Goal: Task Accomplishment & Management: Use online tool/utility

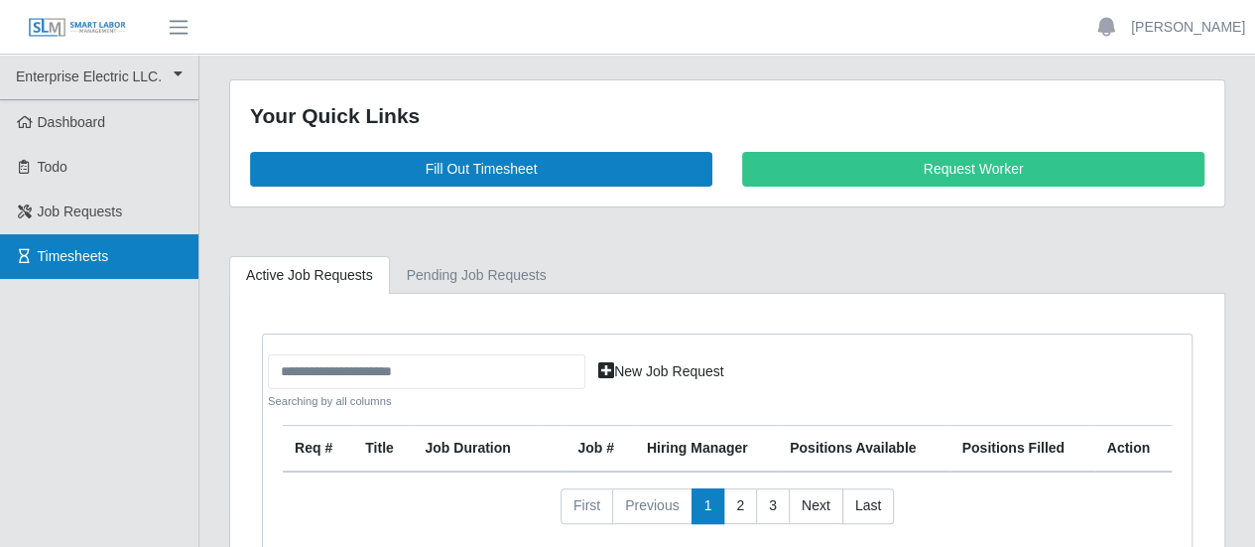
click at [68, 248] on span "Timesheets" at bounding box center [73, 256] width 71 height 16
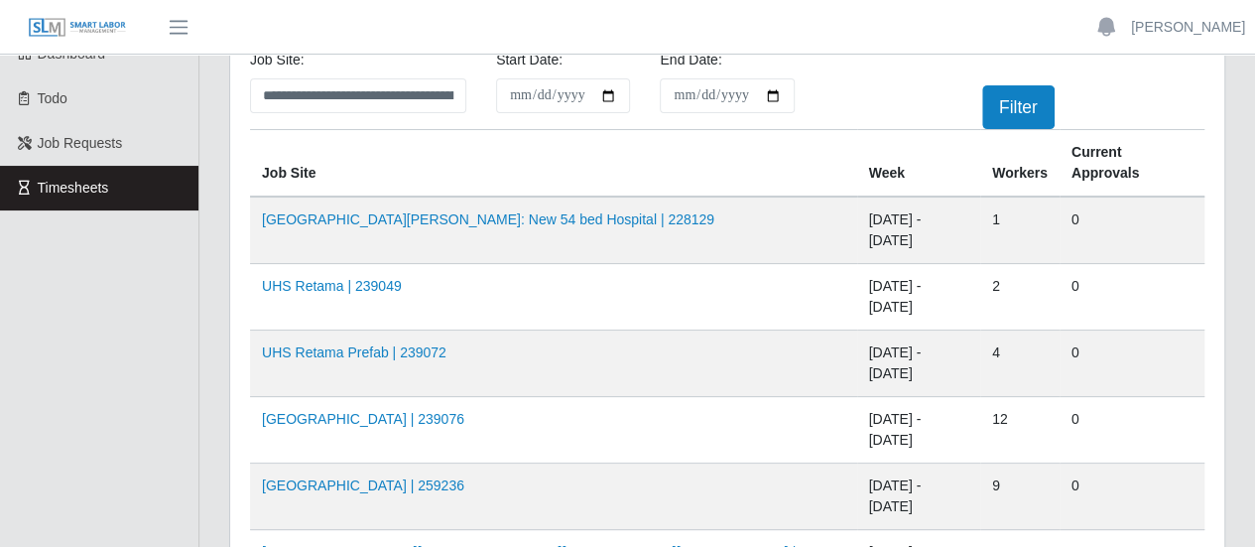
scroll to position [99, 0]
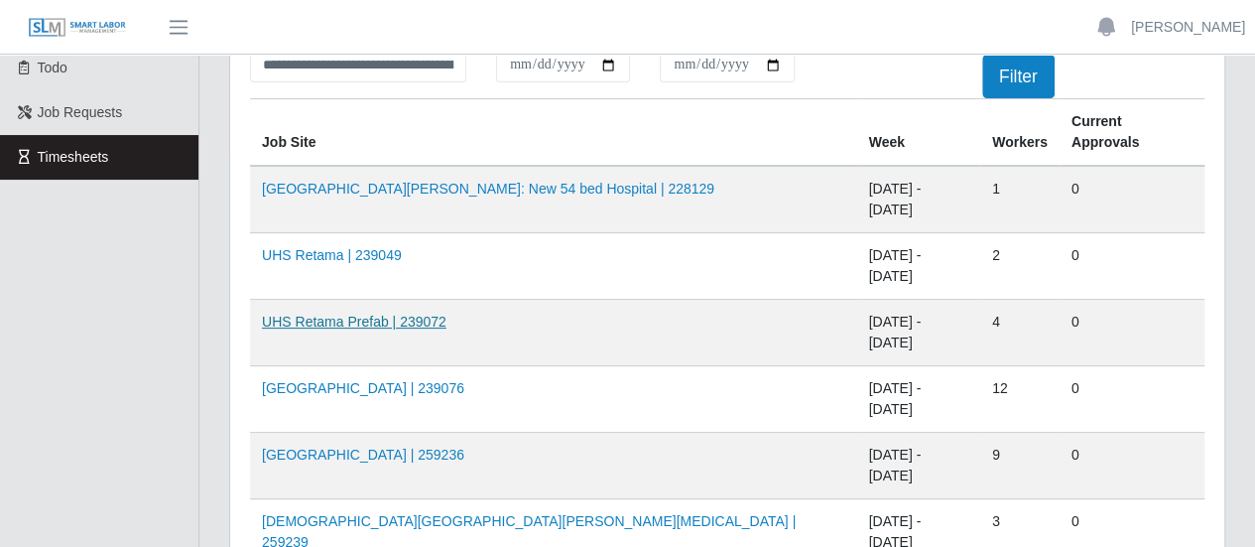
click at [419, 313] on link "UHS Retama Prefab | 239072" at bounding box center [354, 321] width 185 height 16
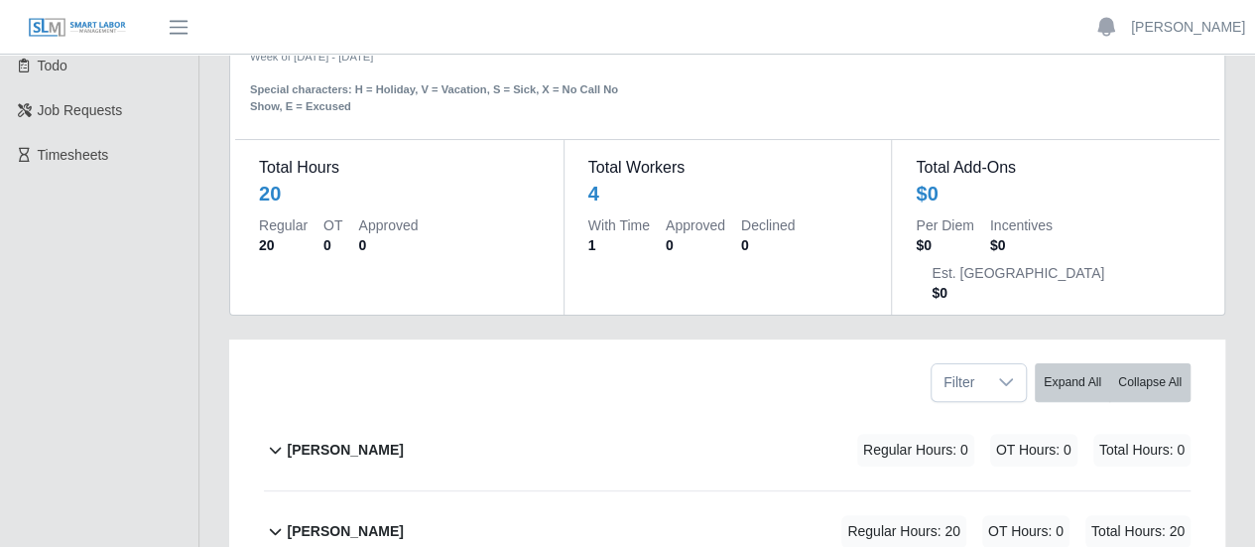
scroll to position [198, 0]
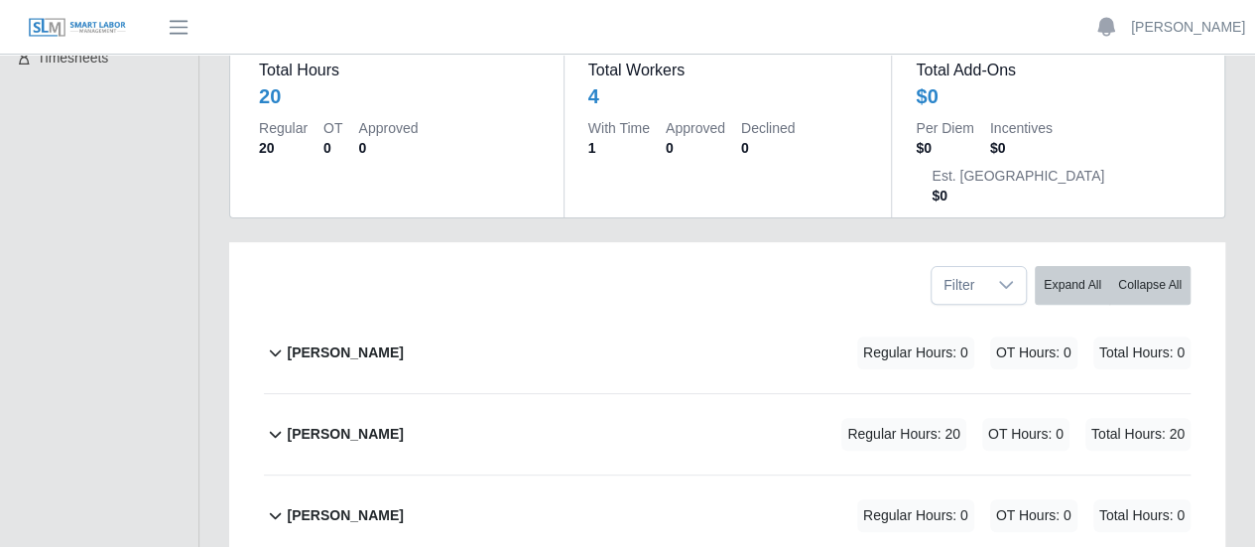
click at [355, 424] on b "Joseph Sanchez" at bounding box center [345, 434] width 116 height 21
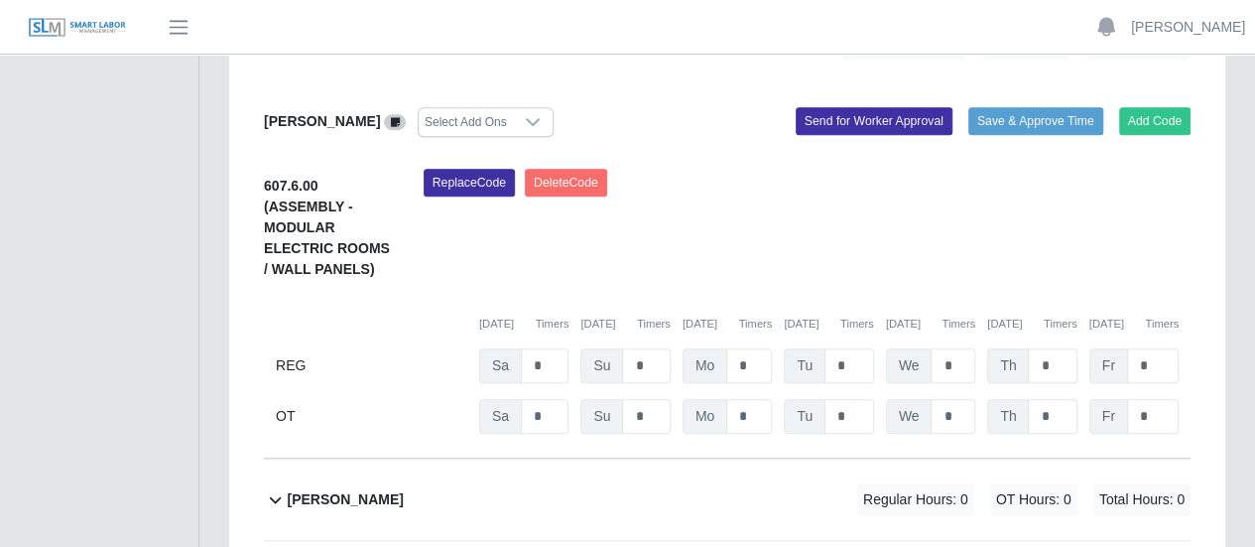
scroll to position [595, 0]
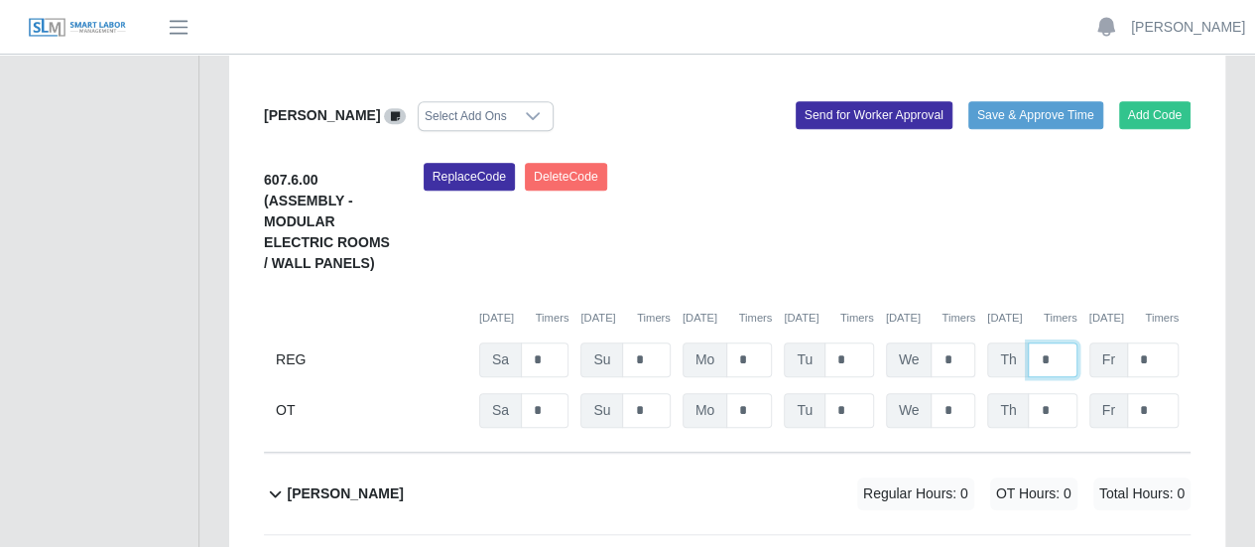
drag, startPoint x: 1053, startPoint y: 303, endPoint x: 948, endPoint y: 291, distance: 105.8
click at [960, 342] on div "REG Sa * Su * Mo * Tu * We * Th * Fr *" at bounding box center [727, 359] width 927 height 35
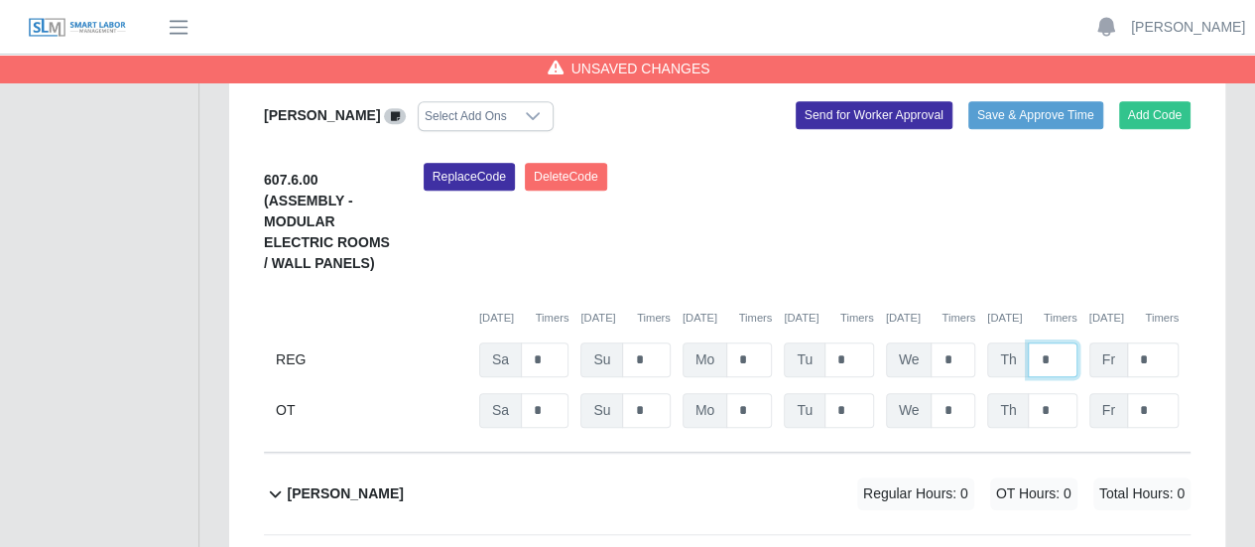
type input "*"
click at [1148, 342] on input "*" at bounding box center [1153, 359] width 52 height 35
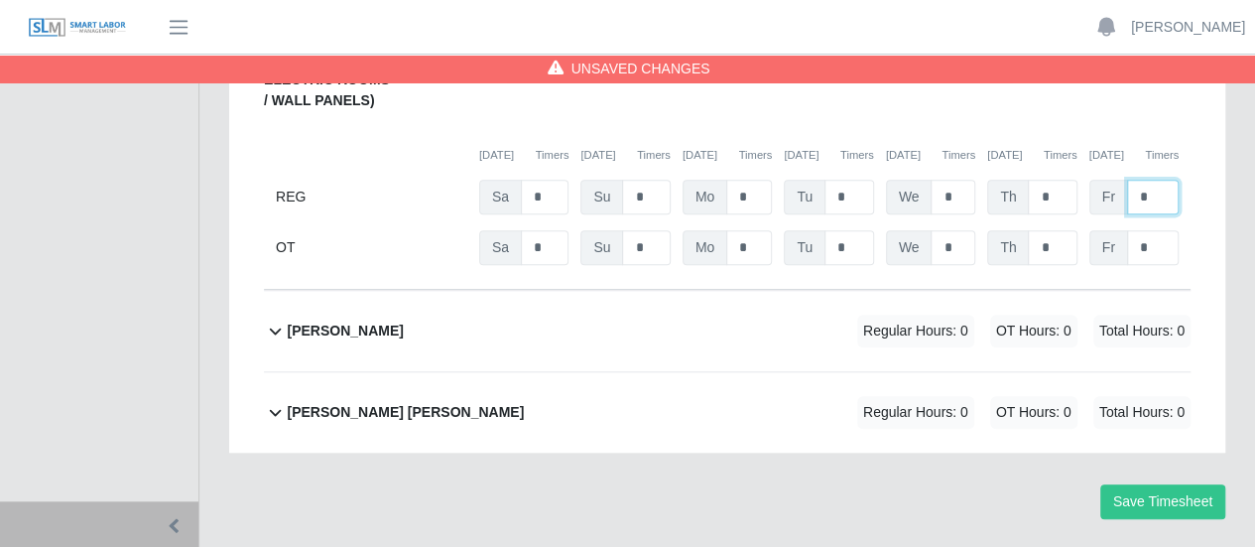
scroll to position [758, 0]
click at [1192, 484] on button "Save Timesheet" at bounding box center [1162, 501] width 125 height 35
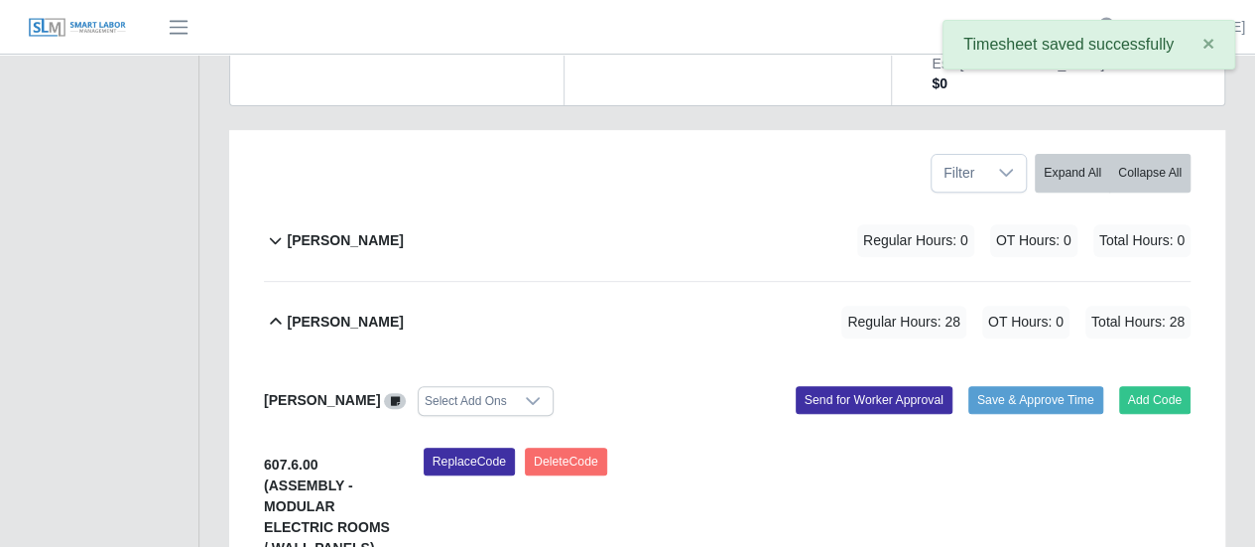
scroll to position [0, 0]
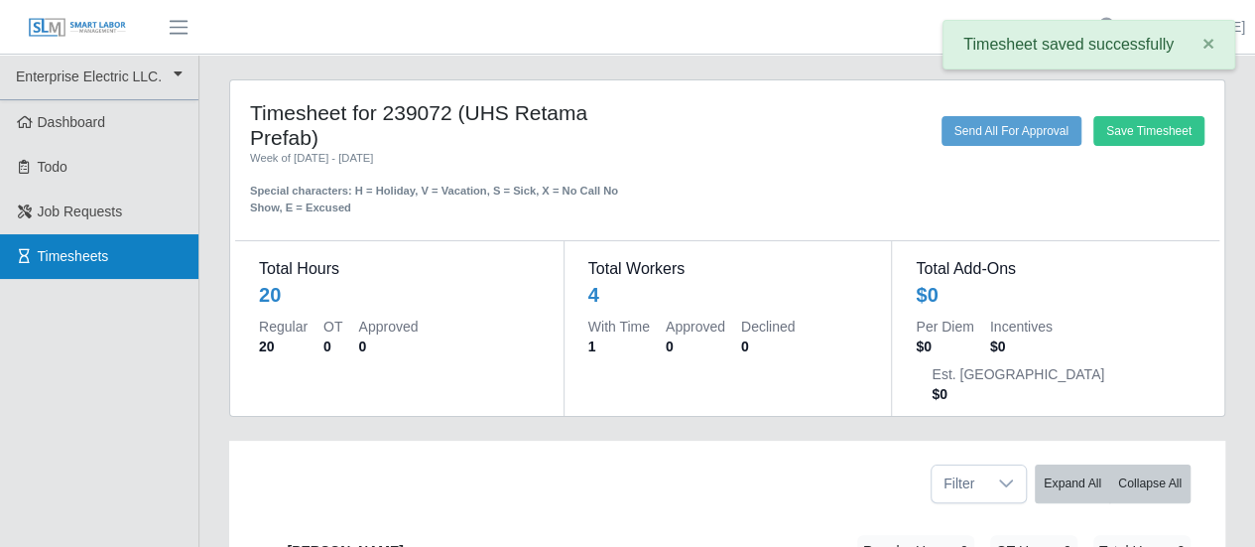
click at [89, 266] on link "Timesheets" at bounding box center [99, 256] width 198 height 45
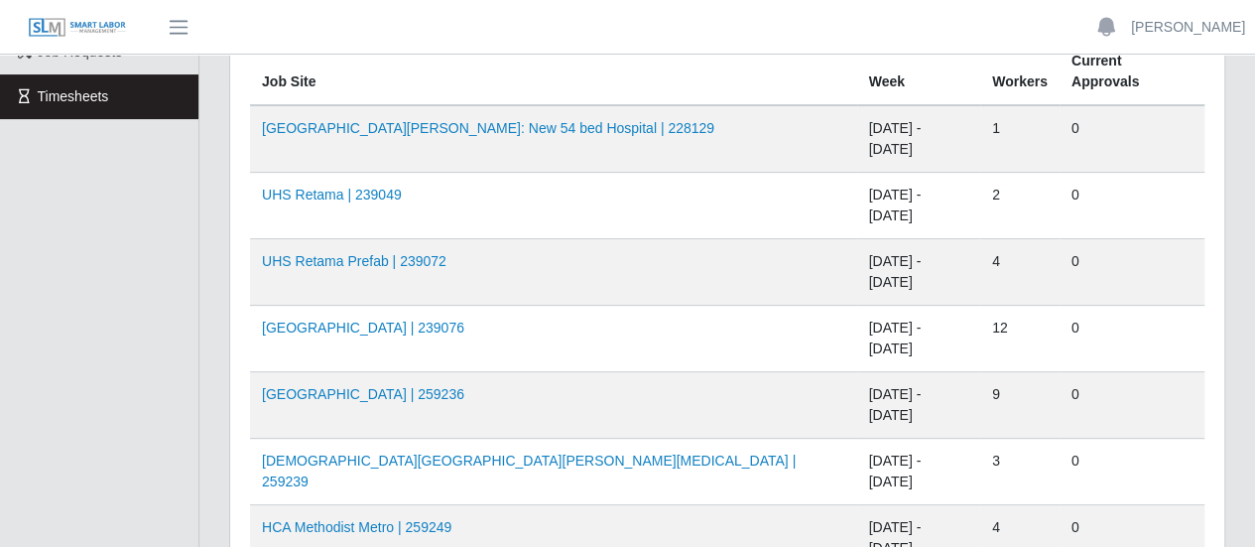
scroll to position [198, 0]
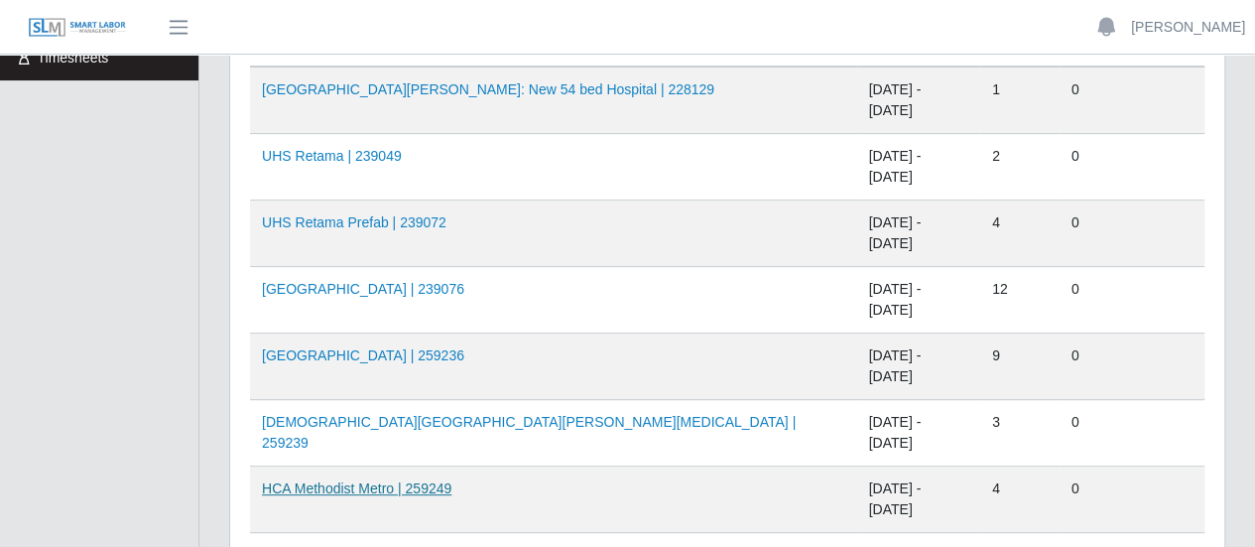
click at [383, 480] on link "HCA Methodist Metro | 259249" at bounding box center [356, 488] width 189 height 16
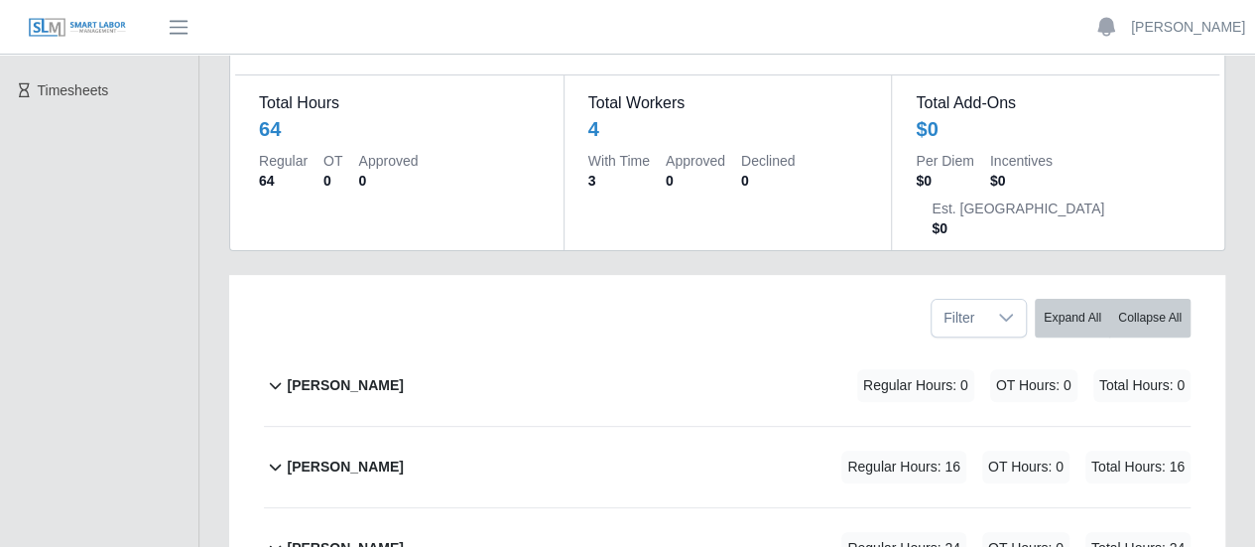
scroll to position [298, 0]
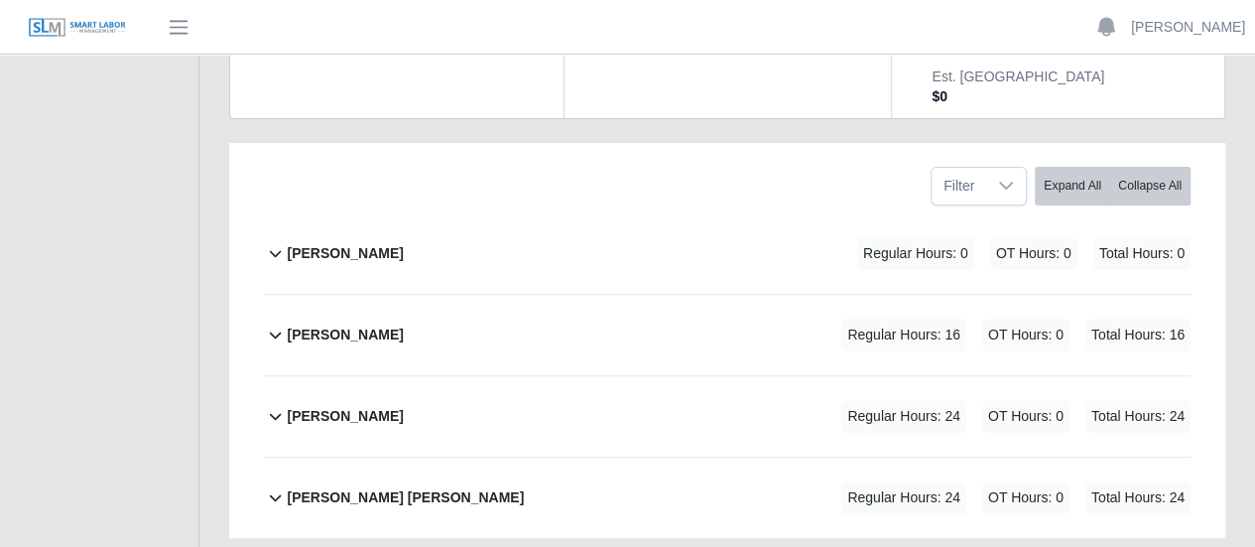
click at [361, 324] on b "[PERSON_NAME]" at bounding box center [345, 334] width 116 height 21
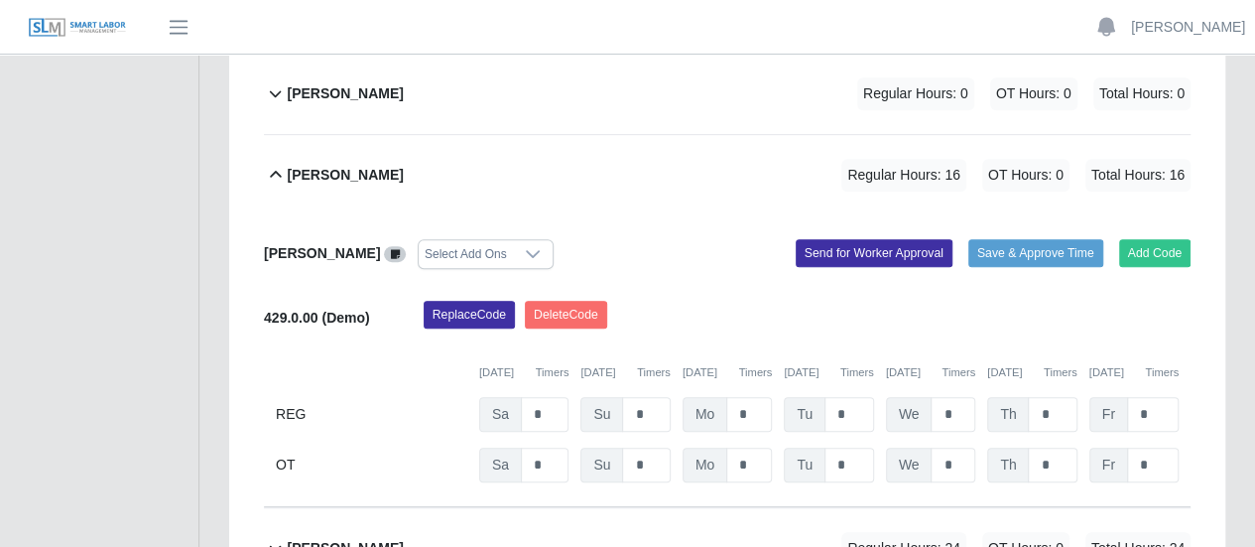
scroll to position [488, 0]
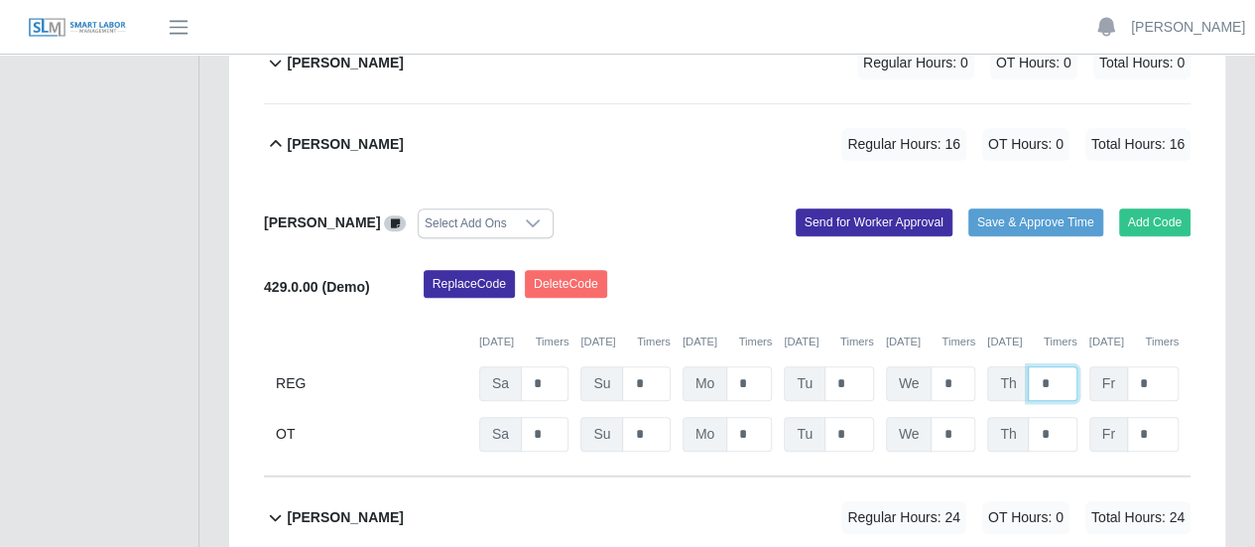
click at [1036, 366] on input "*" at bounding box center [1052, 383] width 49 height 35
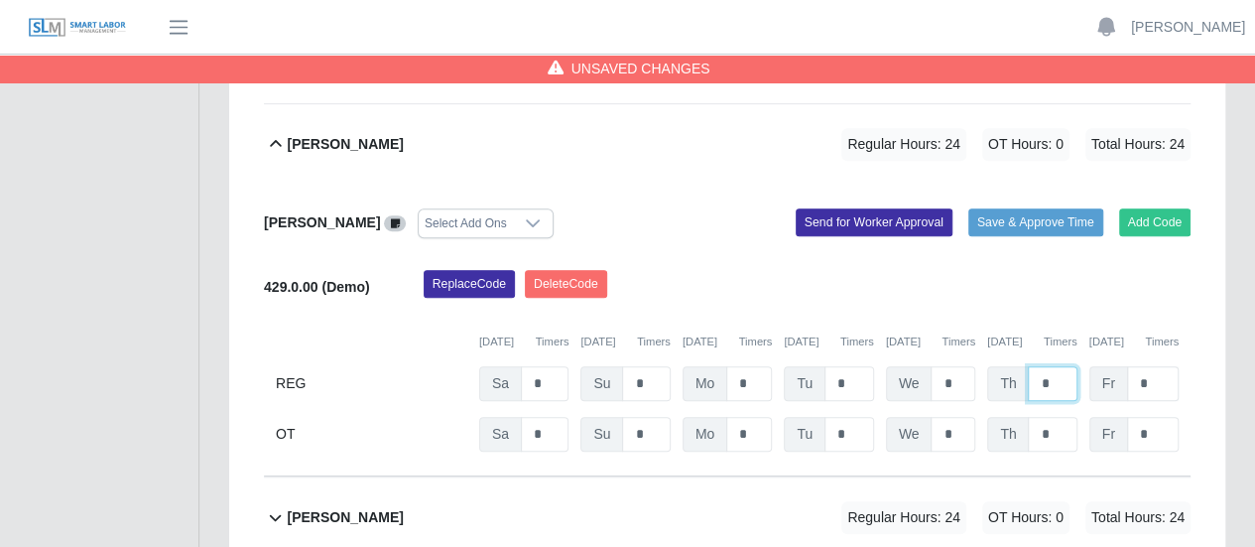
type input "*"
click at [1144, 366] on input "*" at bounding box center [1153, 383] width 52 height 35
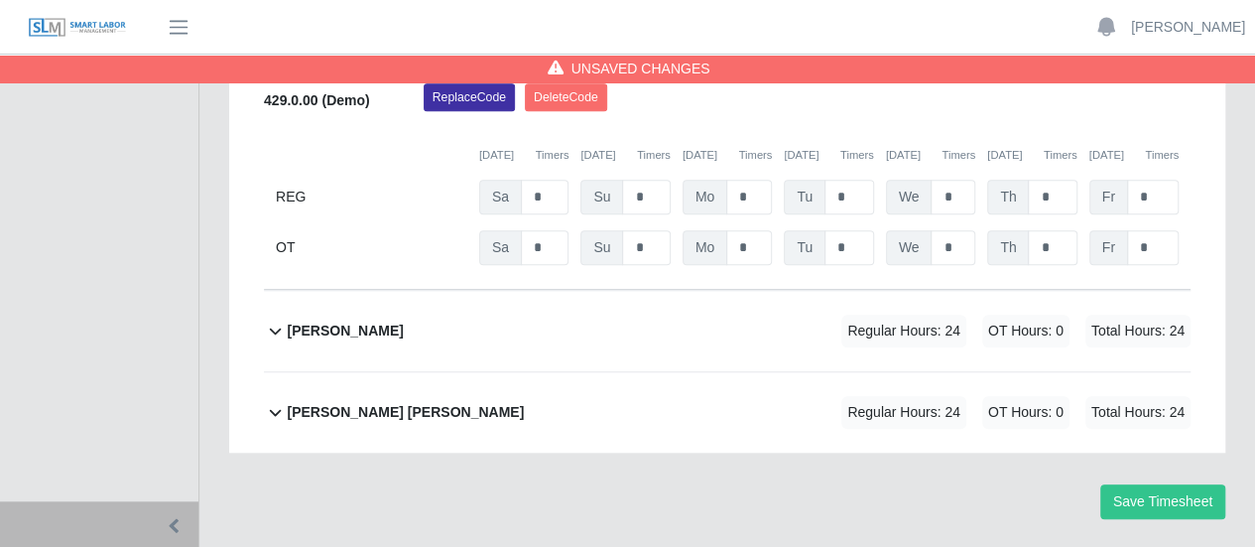
click at [459, 402] on b "[PERSON_NAME] [PERSON_NAME]" at bounding box center [405, 412] width 237 height 21
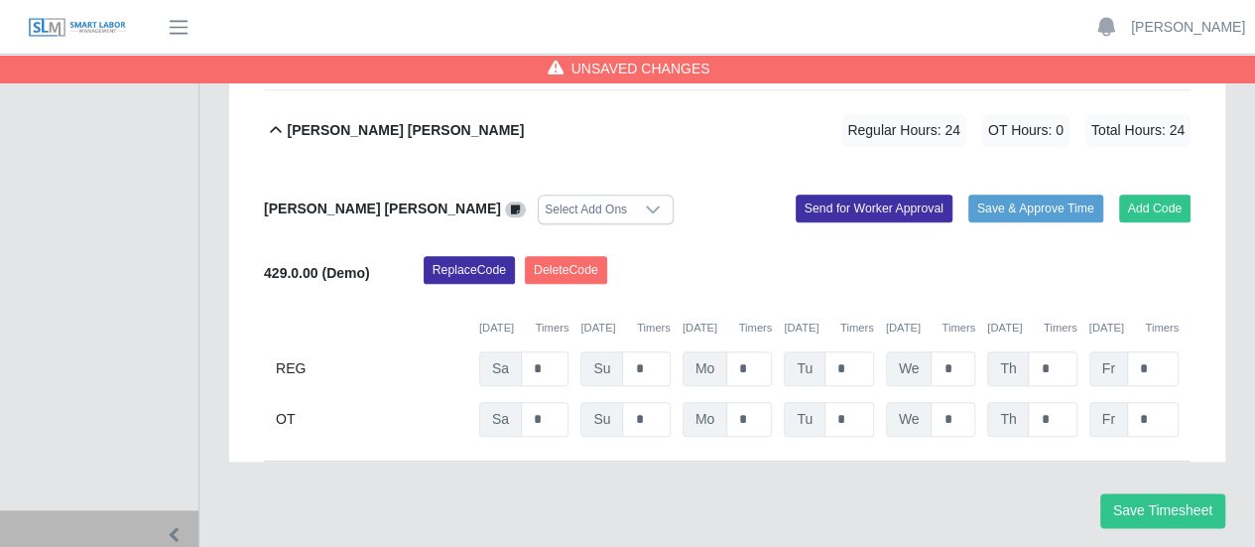
scroll to position [966, 0]
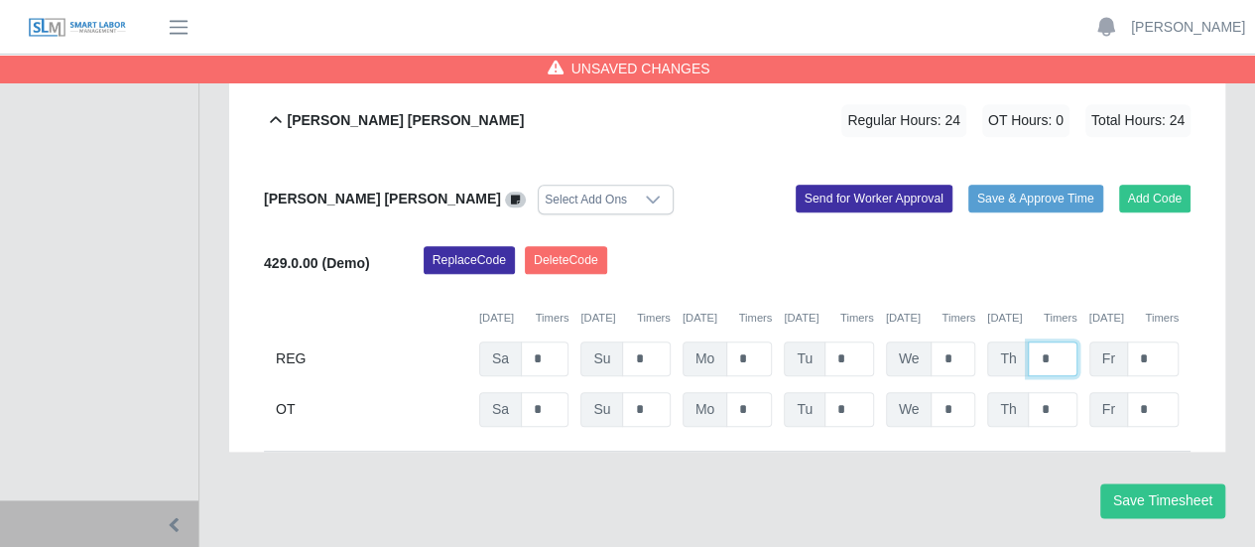
drag, startPoint x: 1046, startPoint y: 305, endPoint x: 1028, endPoint y: 309, distance: 18.3
click at [1028, 341] on input "*" at bounding box center [1052, 358] width 49 height 35
drag, startPoint x: 1054, startPoint y: 308, endPoint x: 1031, endPoint y: 309, distance: 23.8
click at [1031, 341] on input "*" at bounding box center [1052, 358] width 49 height 35
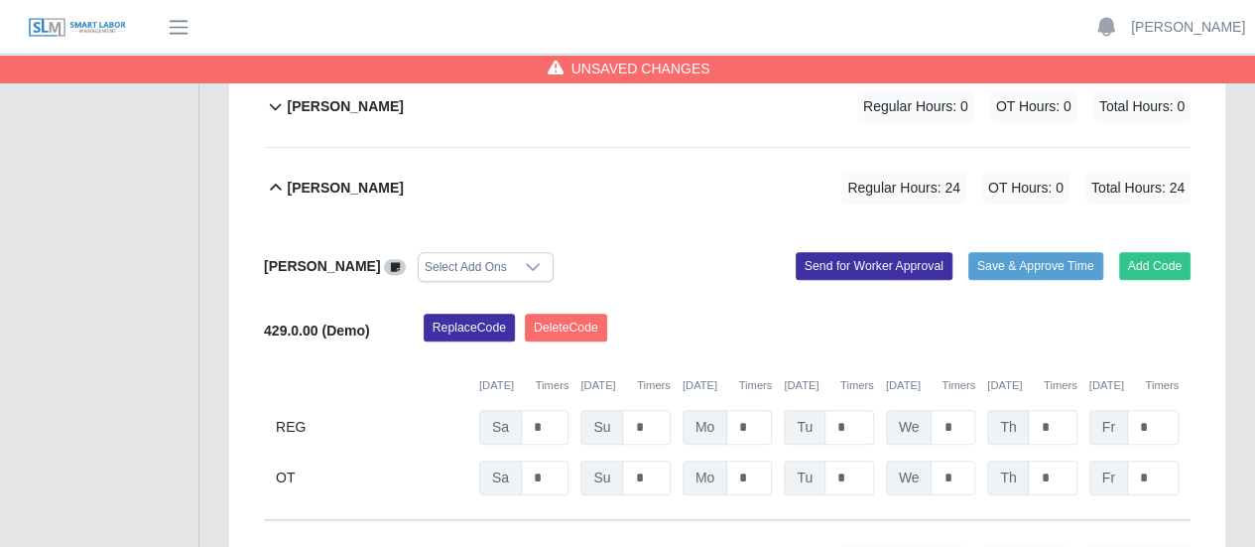
scroll to position [569, 0]
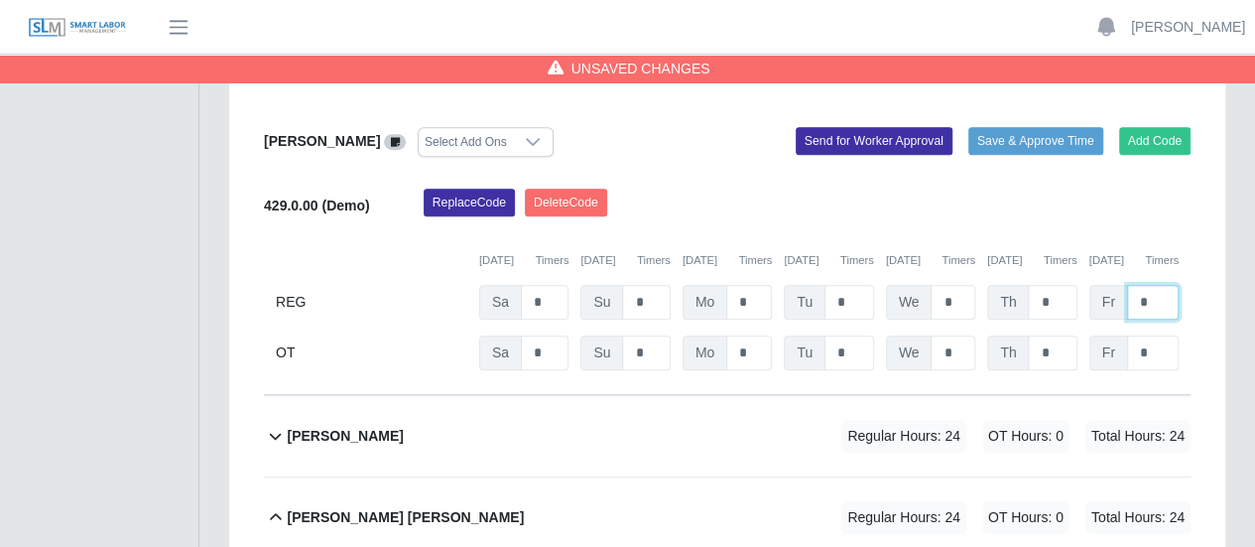
click at [1149, 285] on input "*" at bounding box center [1153, 302] width 52 height 35
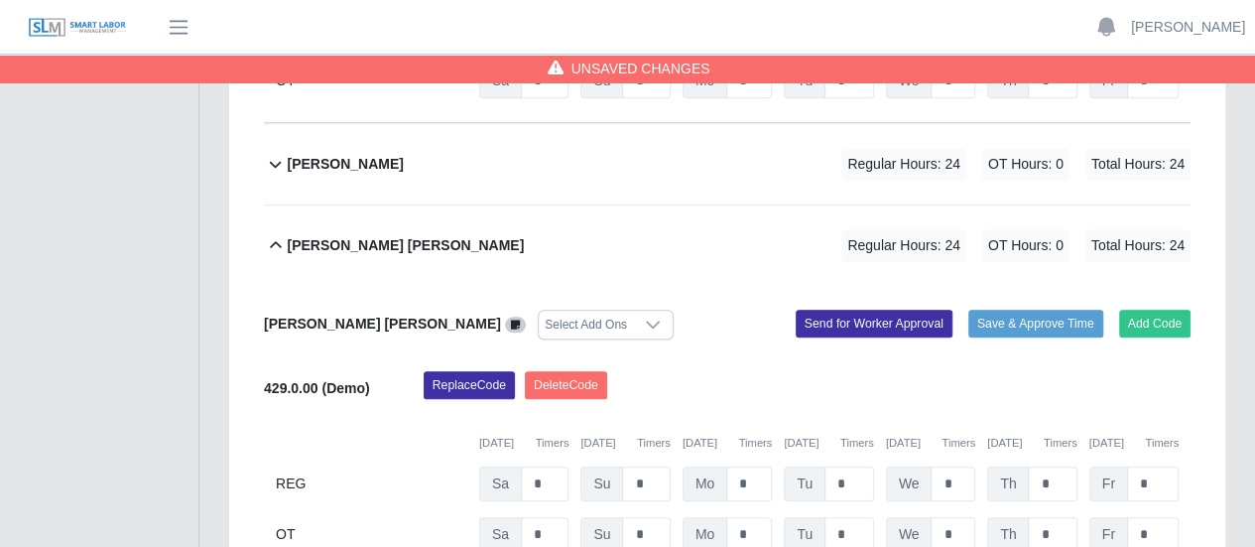
scroll to position [893, 0]
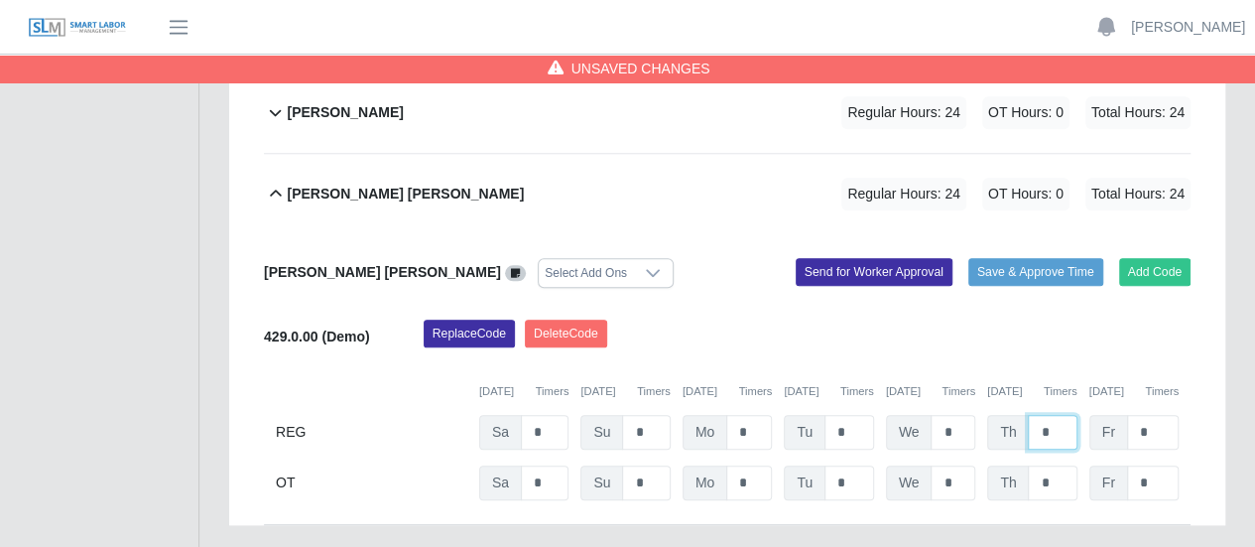
drag, startPoint x: 1051, startPoint y: 380, endPoint x: 1016, endPoint y: 372, distance: 36.6
click at [1024, 415] on div "Th *" at bounding box center [1031, 432] width 89 height 35
type input "*"
click at [1159, 415] on input "*" at bounding box center [1153, 432] width 52 height 35
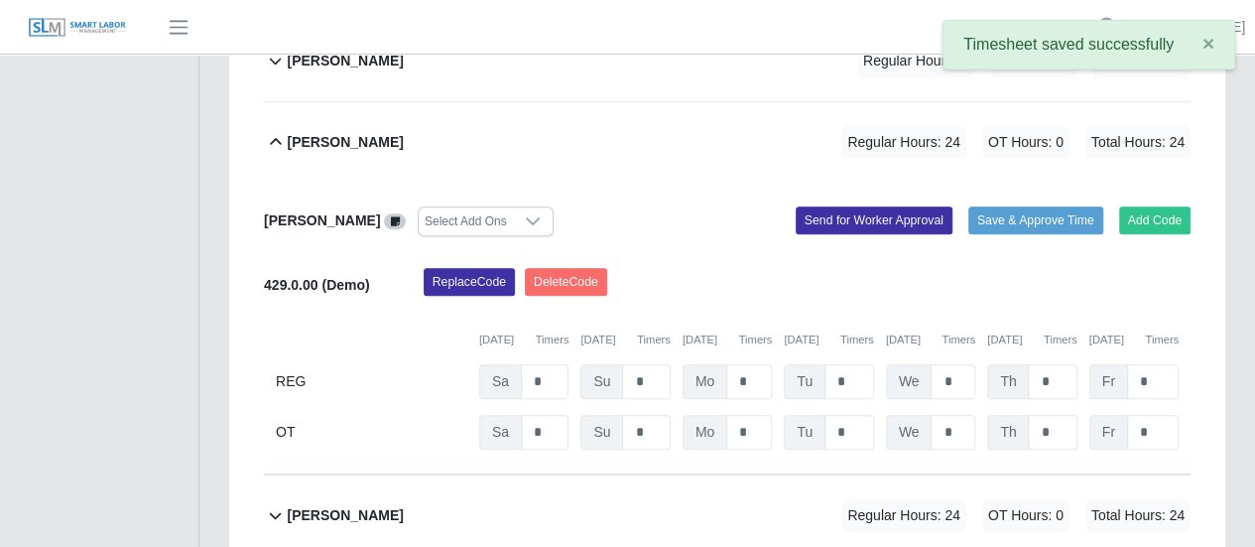
scroll to position [595, 0]
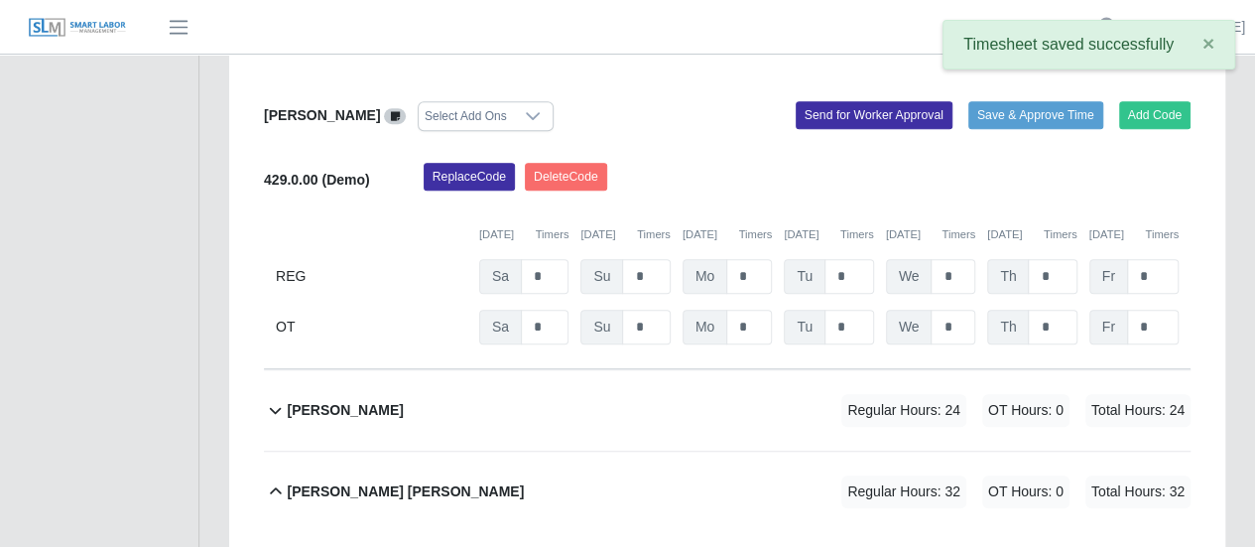
click at [346, 400] on b "[PERSON_NAME]" at bounding box center [345, 410] width 116 height 21
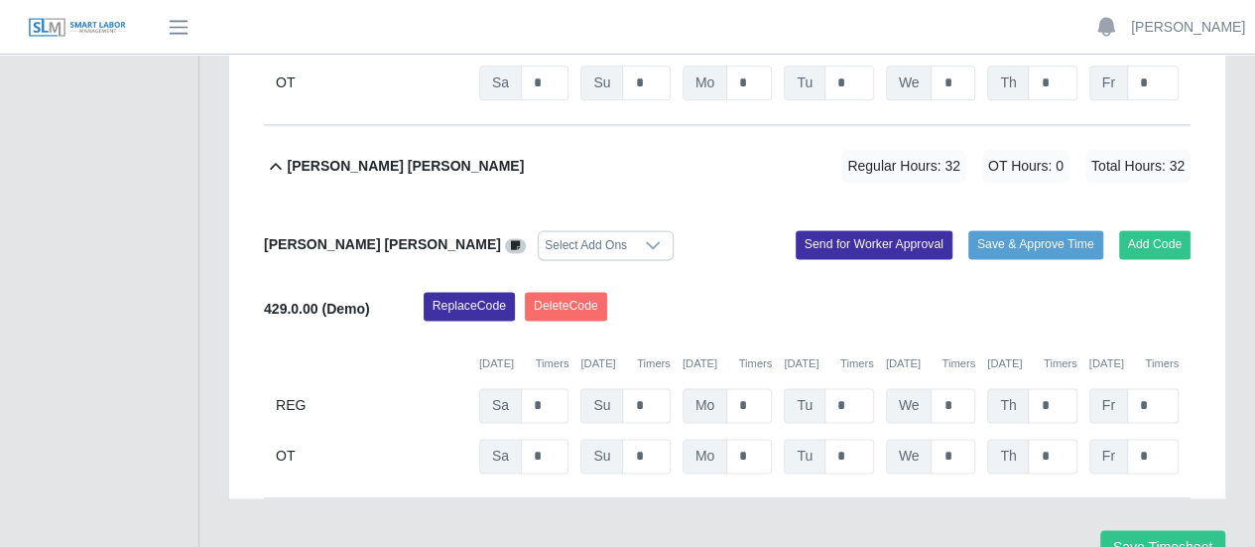
scroll to position [1290, 0]
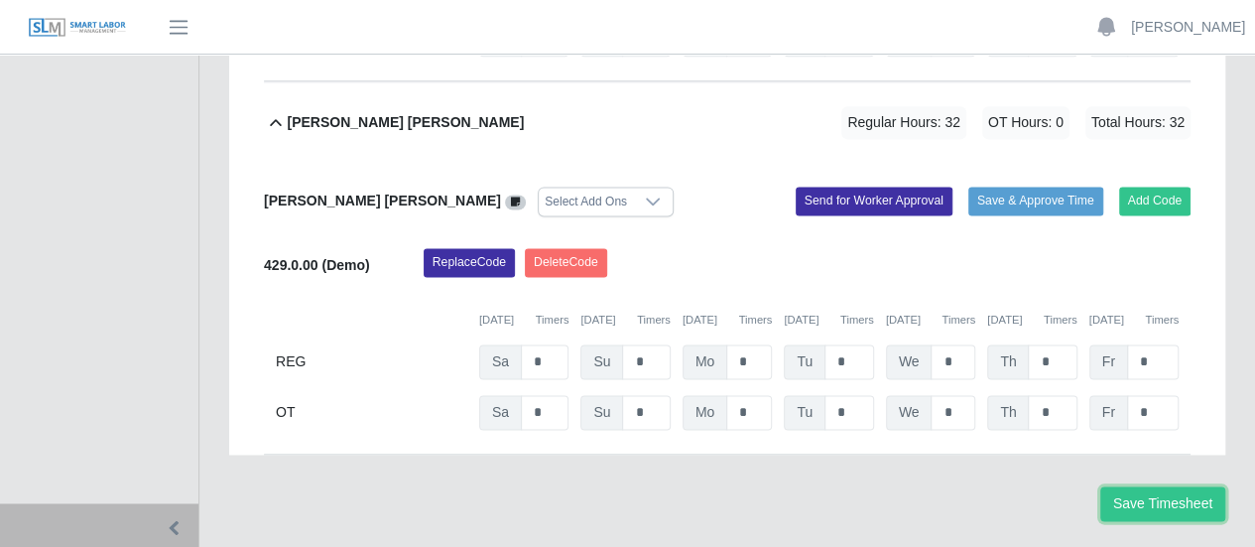
drag, startPoint x: 1159, startPoint y: 451, endPoint x: 1143, endPoint y: 385, distance: 68.3
click at [1159, 486] on button "Save Timesheet" at bounding box center [1162, 503] width 125 height 35
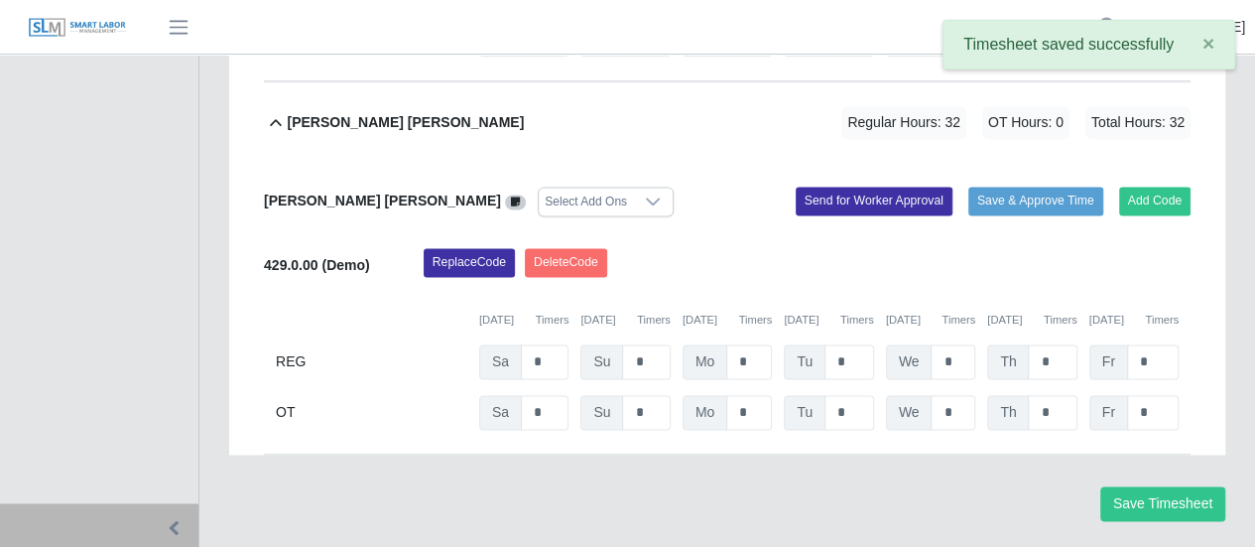
click at [1239, 32] on link "[PERSON_NAME]" at bounding box center [1188, 27] width 114 height 21
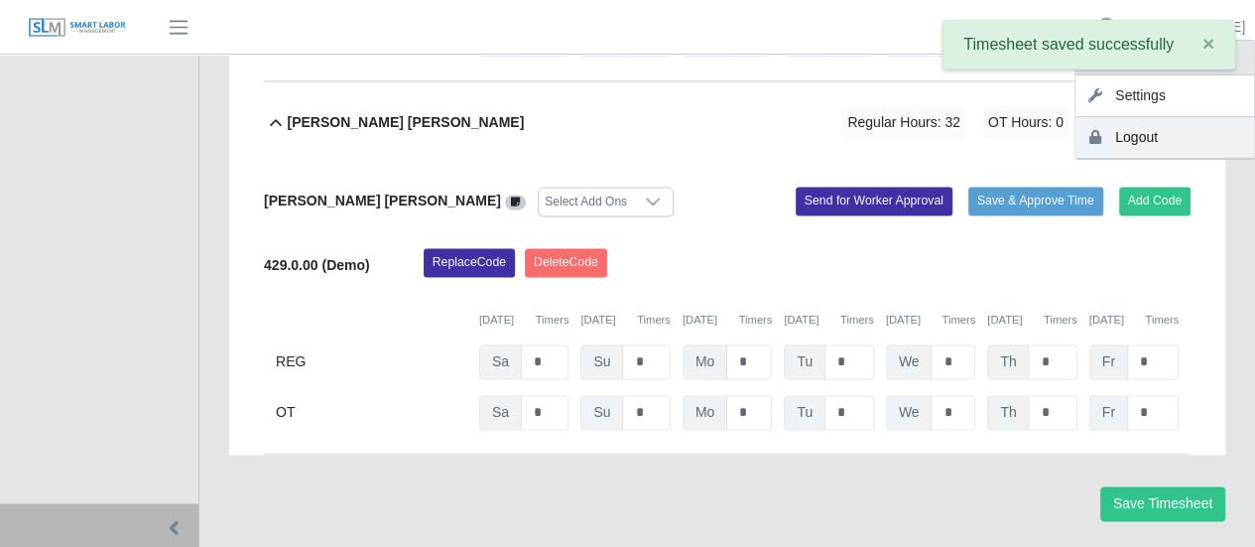
click at [1155, 133] on link "Logout" at bounding box center [1164, 138] width 179 height 42
